Goal: Task Accomplishment & Management: Manage account settings

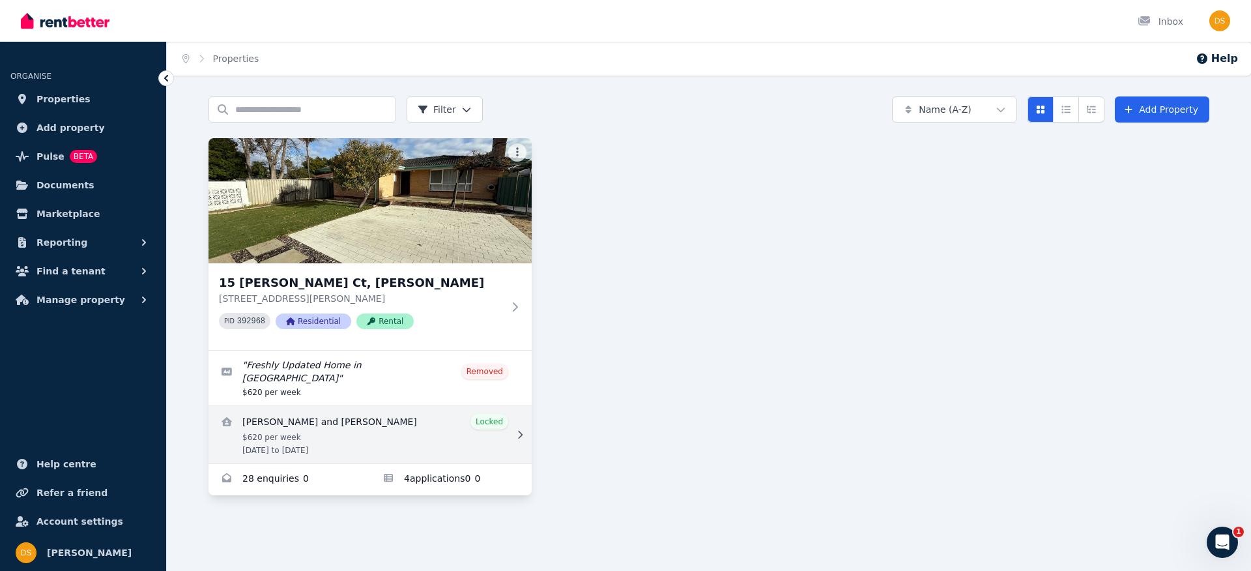
click at [458, 419] on link "View details for Cheten Norbu and Lhamo Lhamo" at bounding box center [370, 434] width 323 height 57
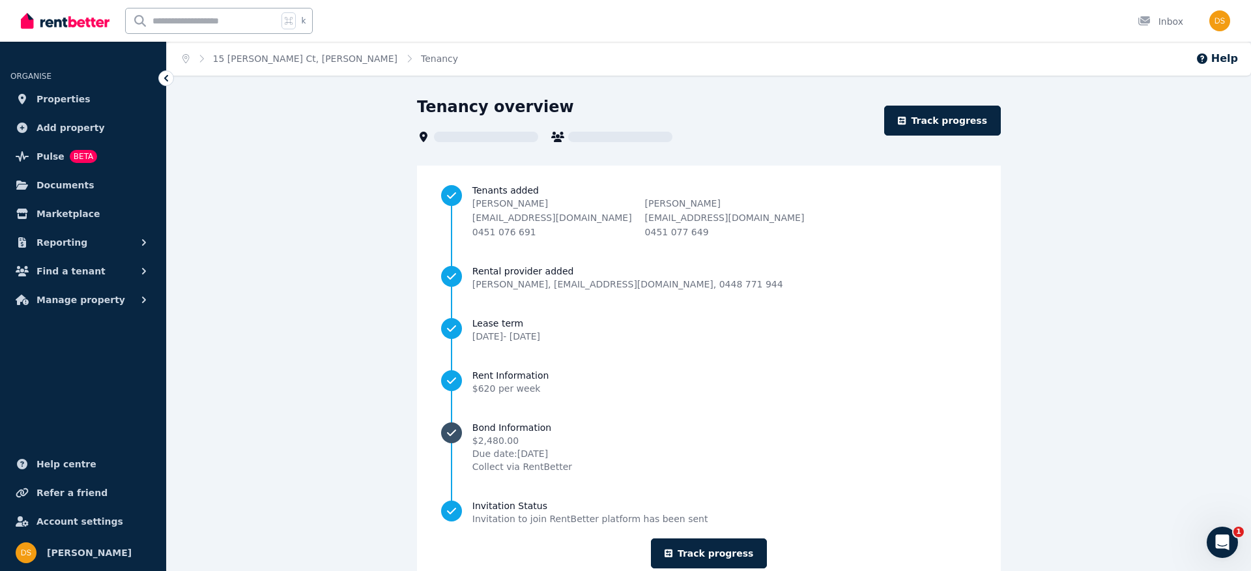
scroll to position [39, 0]
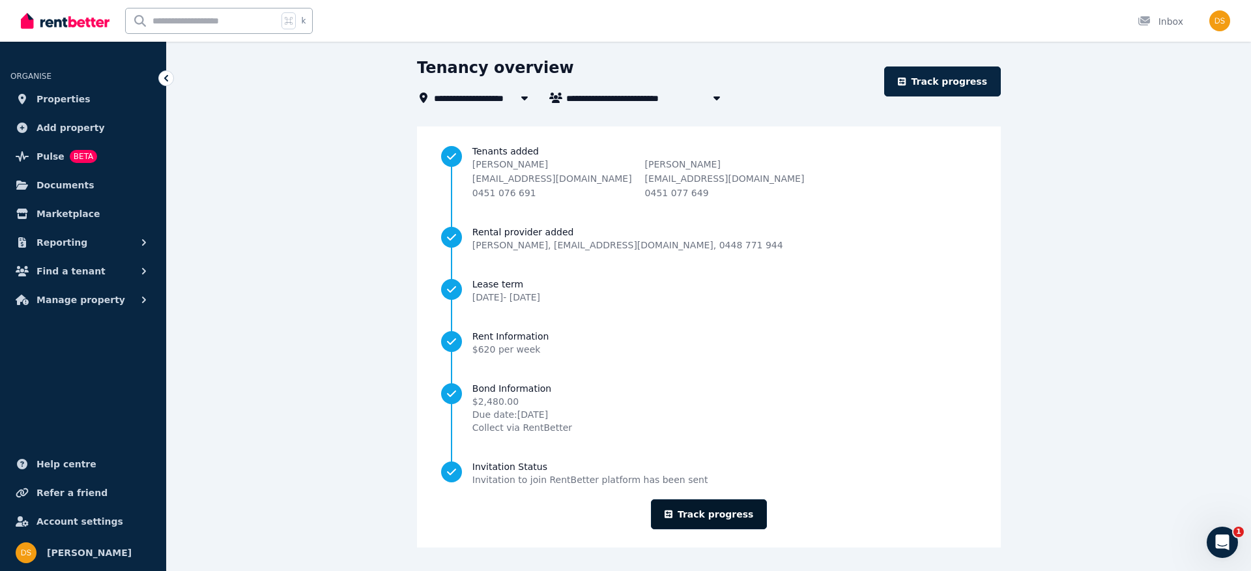
click at [704, 513] on link "Track progress" at bounding box center [709, 514] width 117 height 30
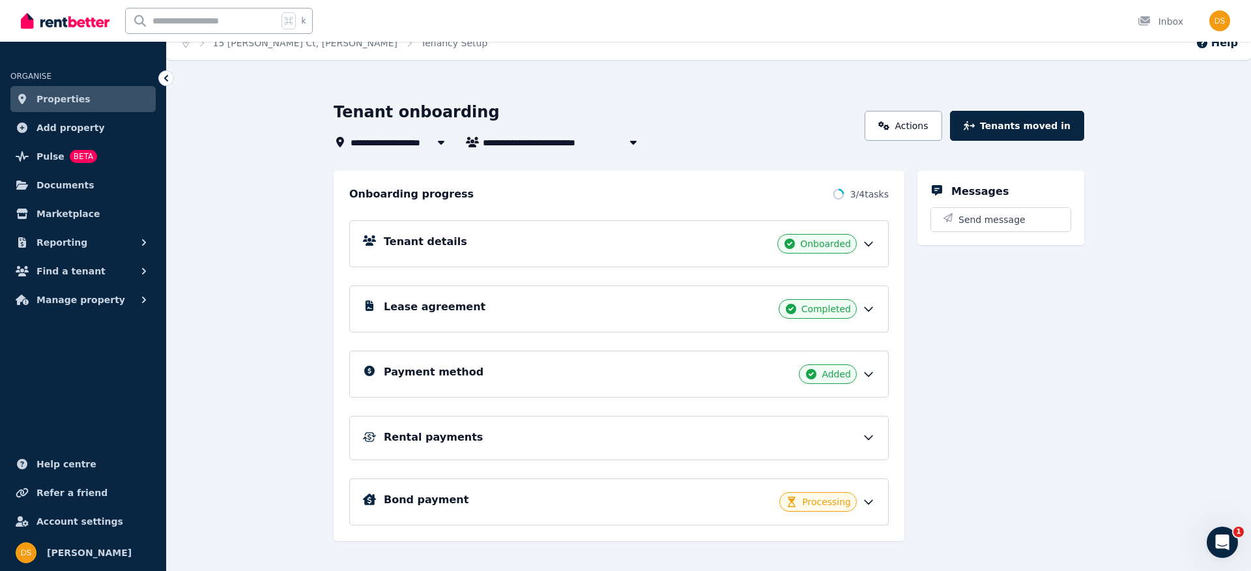
scroll to position [30, 0]
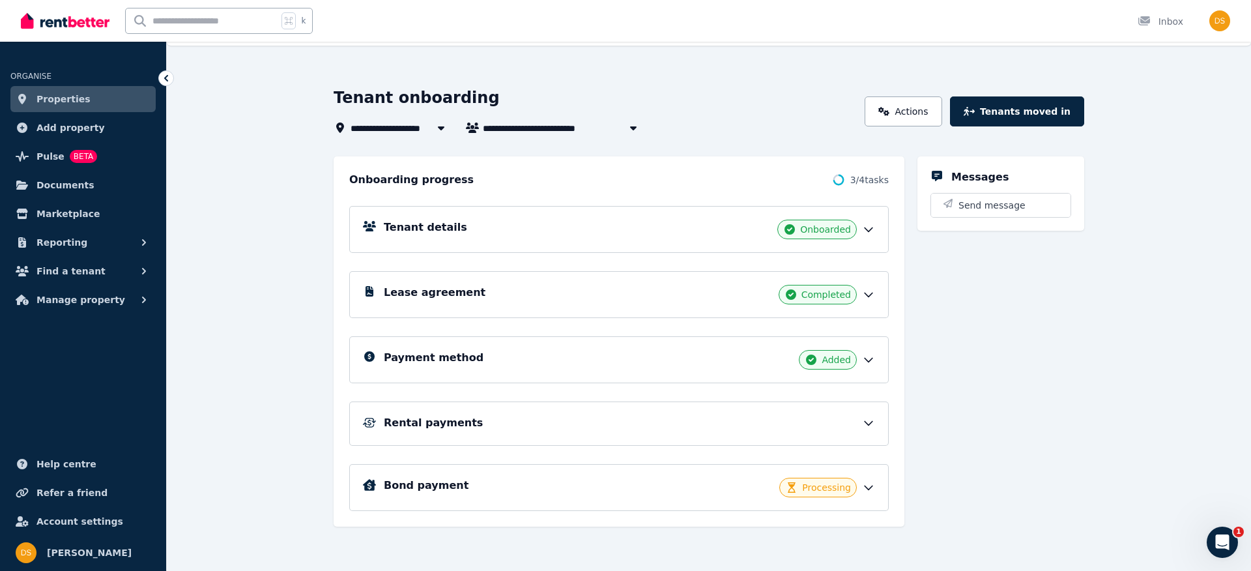
click at [710, 492] on div "Bond payment Processing" at bounding box center [629, 488] width 491 height 20
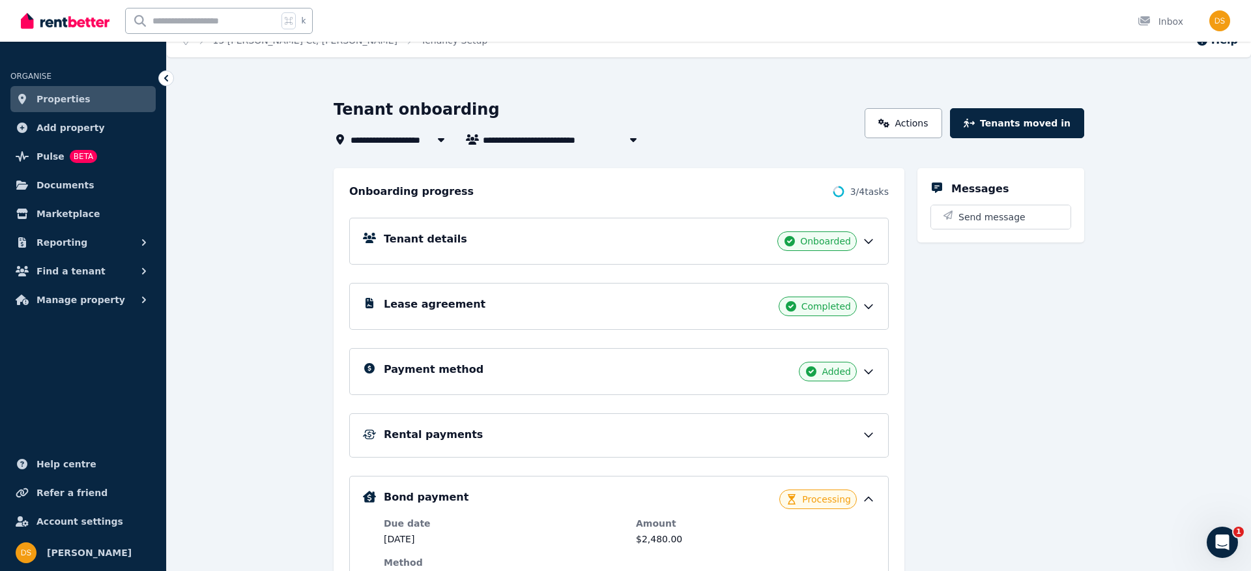
scroll to position [0, 0]
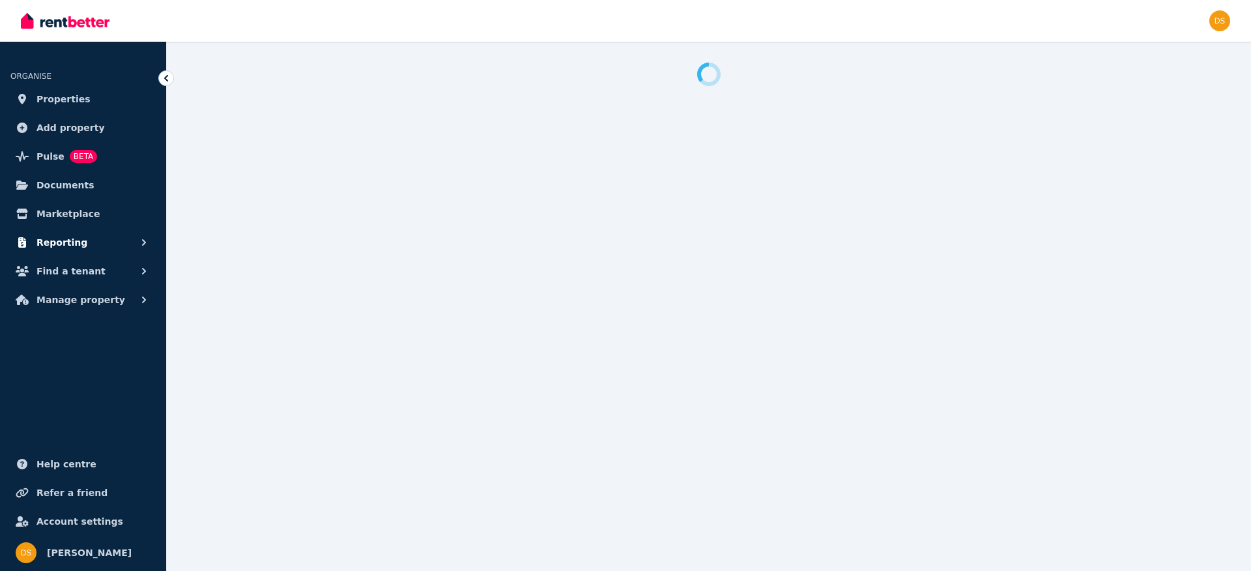
click at [84, 252] on button "Reporting" at bounding box center [82, 242] width 145 height 26
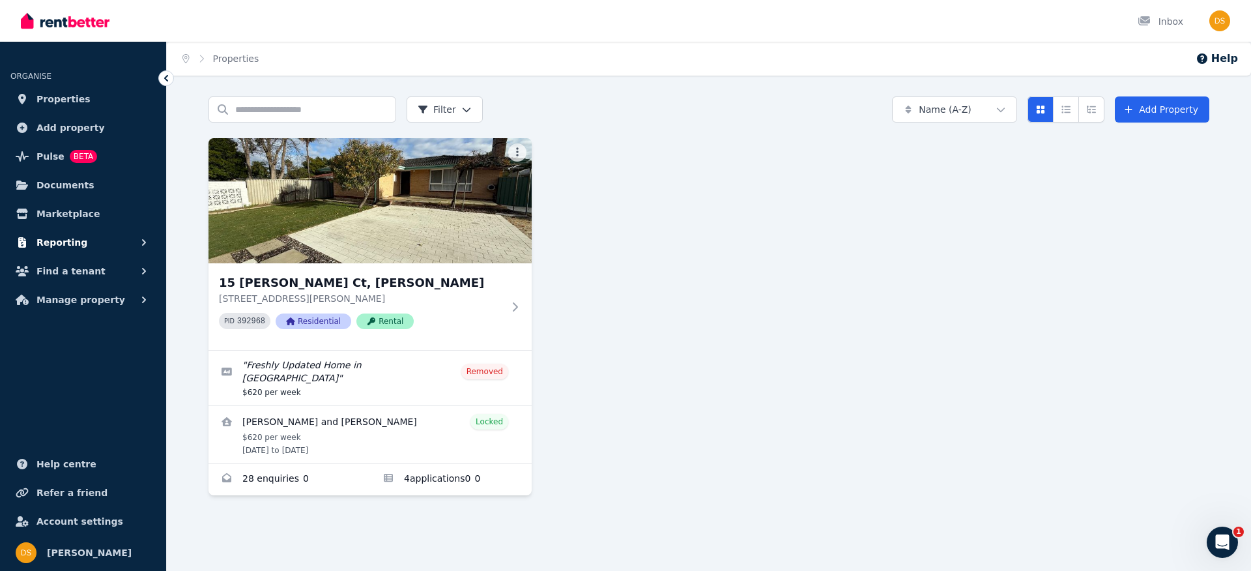
click at [71, 242] on span "Reporting" at bounding box center [61, 243] width 51 height 16
click at [85, 349] on span "Manage property" at bounding box center [80, 355] width 89 height 16
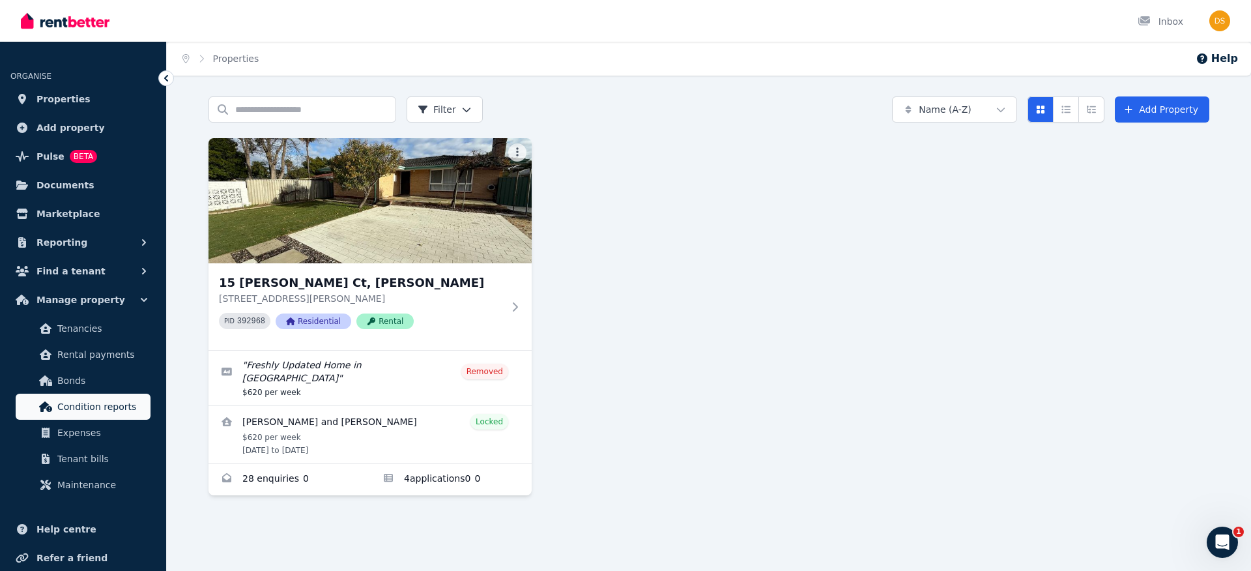
click at [87, 409] on span "Condition reports" at bounding box center [101, 407] width 88 height 16
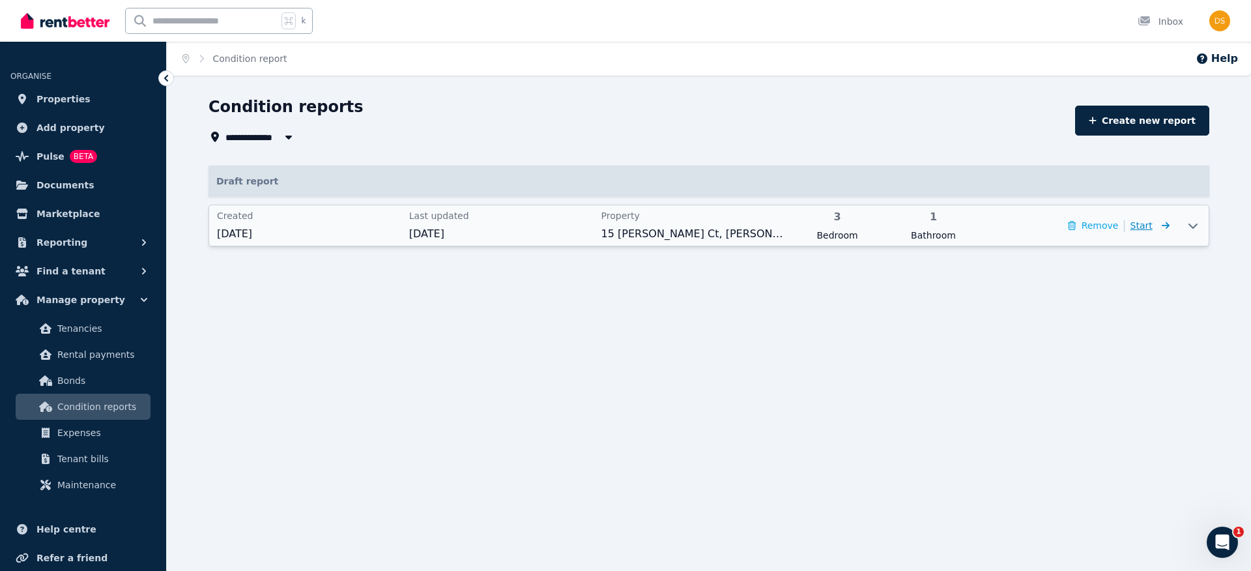
click at [1145, 224] on span "Start" at bounding box center [1142, 225] width 22 height 10
